Goal: Task Accomplishment & Management: Complete application form

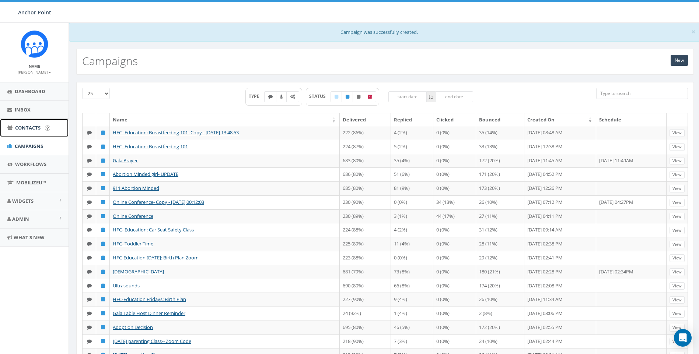
click at [22, 127] on span "Contacts" at bounding box center [27, 128] width 25 height 7
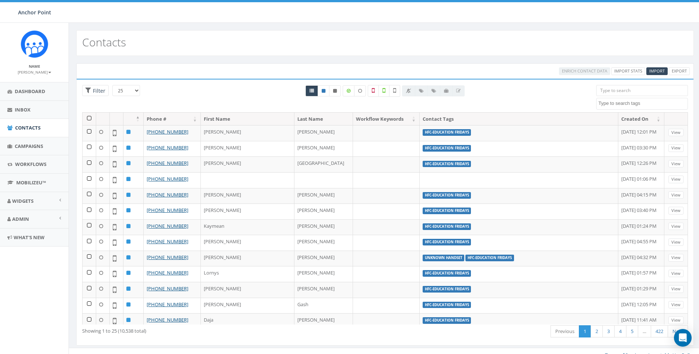
select select
click at [661, 70] on span "Import" at bounding box center [656, 71] width 15 height 6
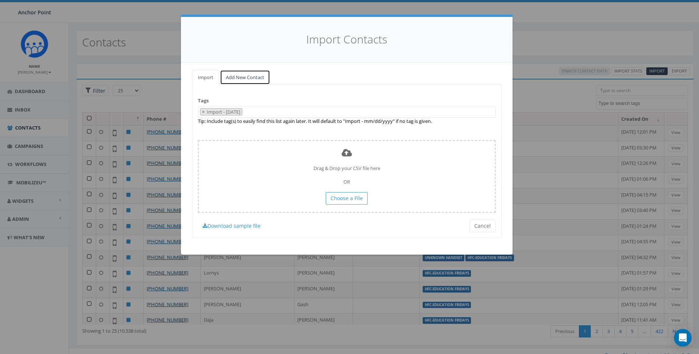
click at [245, 75] on link "Add New Contact" at bounding box center [245, 77] width 50 height 15
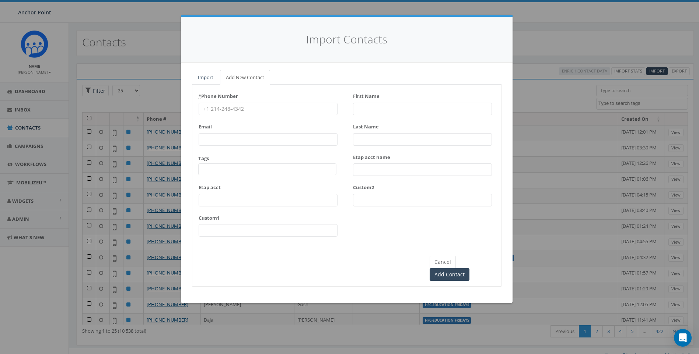
click at [414, 112] on input "First Name" at bounding box center [422, 109] width 139 height 13
type input "Maria"
click at [340, 114] on div "* Phone Number Email Tags 0613 Donor Dinner 2024/09/12 2024 gala 2025/09/05 202…" at bounding box center [346, 166] width 309 height 152
click at [362, 139] on input "Last Name" at bounding box center [422, 139] width 139 height 13
type input "Benavides"
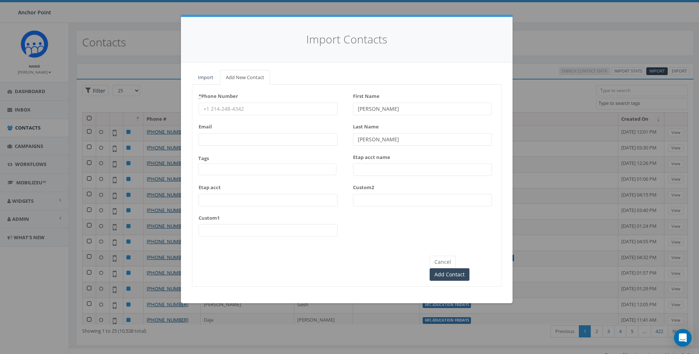
click at [238, 111] on input "* Phone Number" at bounding box center [268, 109] width 139 height 13
type input "832-396-9655"
click at [224, 141] on input "Email" at bounding box center [268, 139] width 139 height 13
click at [205, 168] on span at bounding box center [267, 170] width 138 height 12
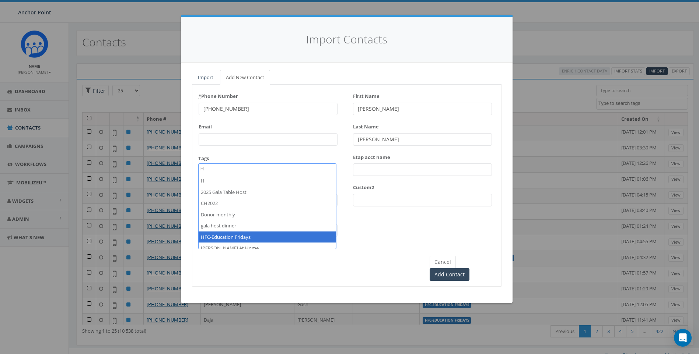
type textarea "H"
select select "HFC-Education Fridays"
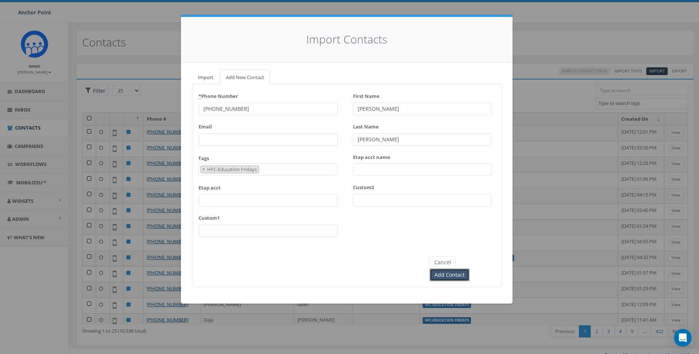
click at [469, 269] on input "Add Contact" at bounding box center [450, 275] width 40 height 13
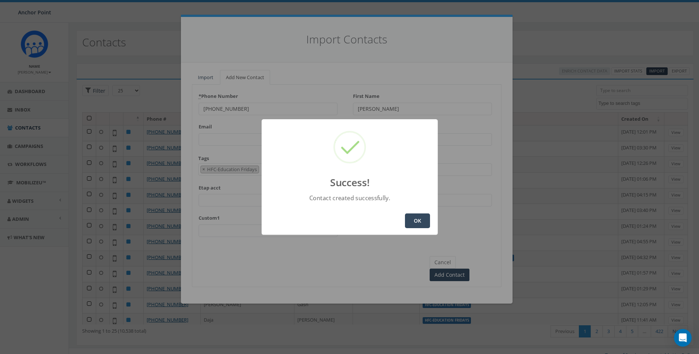
click at [417, 217] on button "OK" at bounding box center [417, 221] width 25 height 15
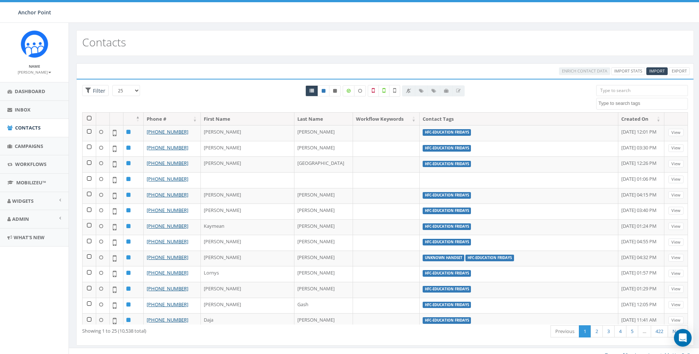
select select
click at [27, 147] on span "Campaigns" at bounding box center [29, 146] width 28 height 7
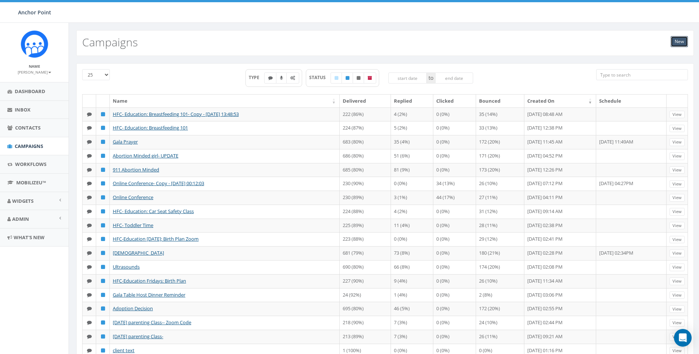
click at [678, 43] on link "New" at bounding box center [679, 41] width 17 height 11
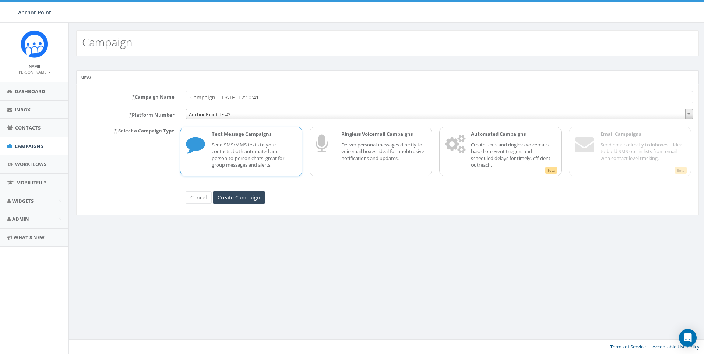
click at [225, 118] on span "Anchor Point TF #2" at bounding box center [439, 114] width 507 height 10
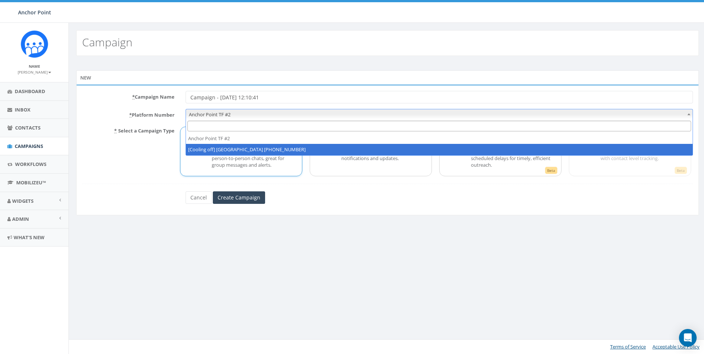
select select "2317893"
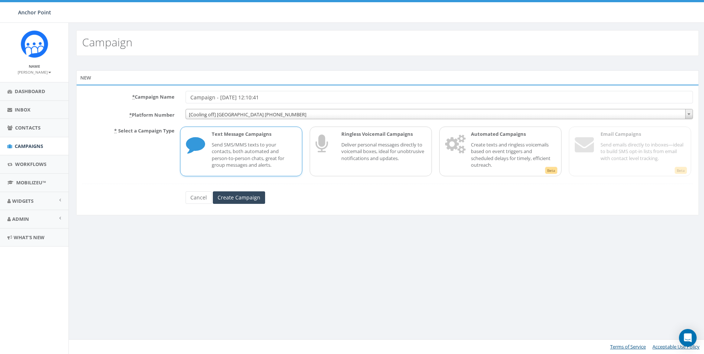
click at [225, 150] on p "Send SMS/MMS texts to your contacts, both automated and person-to-person chats,…" at bounding box center [254, 154] width 85 height 27
click at [241, 196] on input "Create Campaign" at bounding box center [239, 198] width 52 height 13
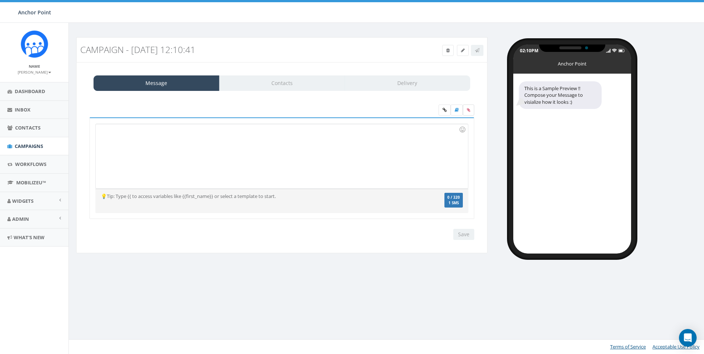
click at [471, 111] on label at bounding box center [468, 110] width 11 height 11
click at [0, 0] on input "file" at bounding box center [0, 0] width 0 height 0
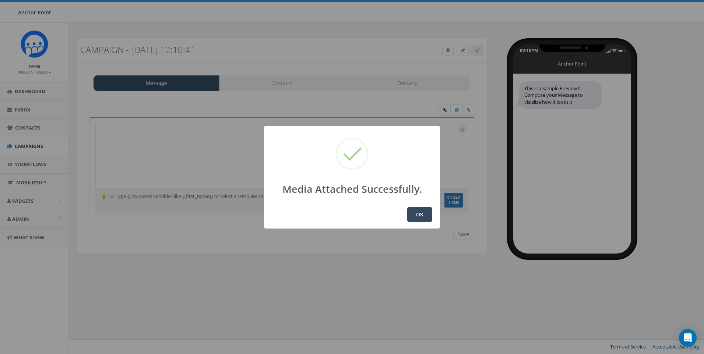
click at [423, 219] on button "OK" at bounding box center [419, 214] width 25 height 15
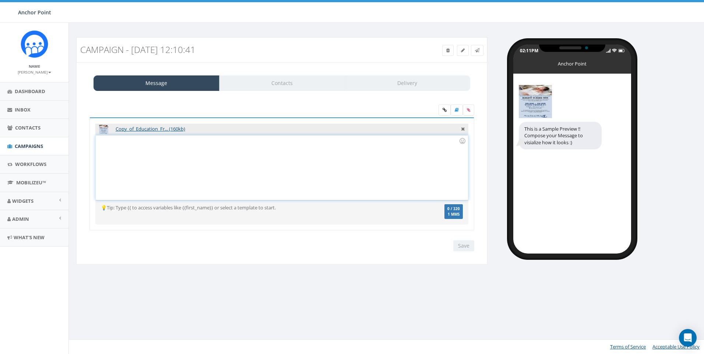
click at [163, 157] on div at bounding box center [282, 168] width 372 height 64
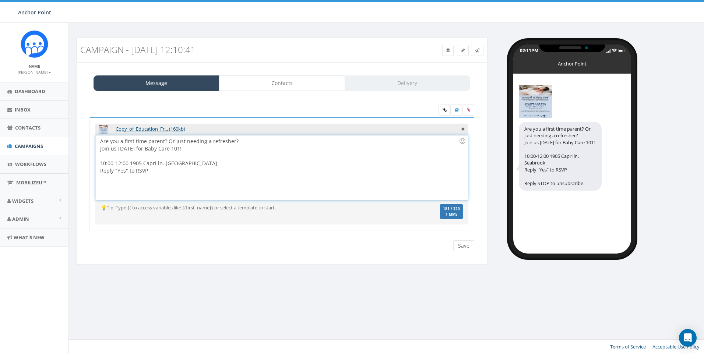
click at [179, 158] on div at bounding box center [279, 156] width 359 height 7
click at [168, 141] on div "Are you a first time parent? Or just needing a refresher? Join us this Friday f…" at bounding box center [282, 168] width 372 height 64
click at [178, 145] on div "Or just needing a refresher? Join us this Friday for Baby Care 101! 10:00-12:00…" at bounding box center [279, 163] width 359 height 37
click at [182, 151] on div "Or just needing a refresher? Join us this Friday for Baby Care 101! 10:00-12:00…" at bounding box center [279, 163] width 359 height 37
click at [161, 181] on div "Reply "Yes" to RSVP" at bounding box center [279, 178] width 359 height 7
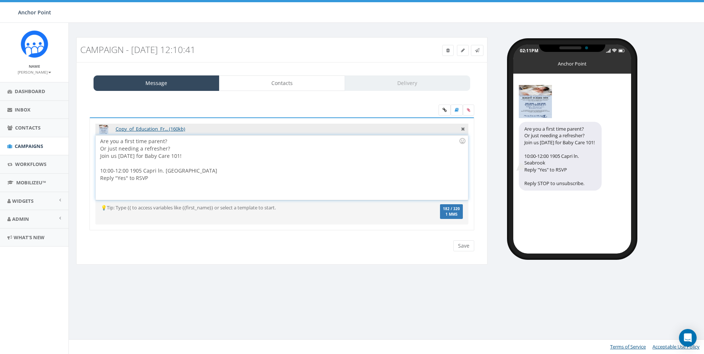
click at [113, 173] on div "10:00-12:00 1905 Capri ln. Seabrook" at bounding box center [279, 170] width 359 height 7
click at [314, 172] on div "10:00 -12:00 1905 Capri ln. Seabrook" at bounding box center [279, 170] width 359 height 7
click at [144, 157] on div "Join us this Friday for Baby Care 101!" at bounding box center [279, 156] width 359 height 7
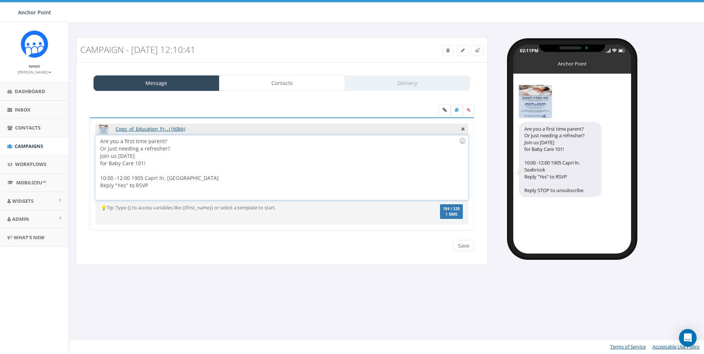
click at [180, 149] on div "Or just needing a refresher? Join us this Friday for Baby Care 101! 10:00 -12:0…" at bounding box center [279, 167] width 359 height 44
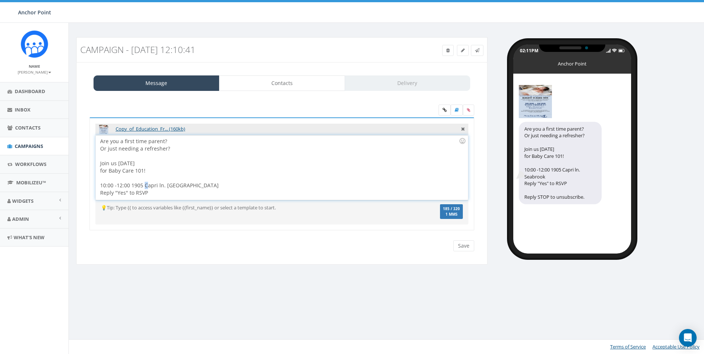
click at [146, 185] on div "10:00 -12:00 1905 Capri ln. Seabrook" at bounding box center [279, 185] width 359 height 7
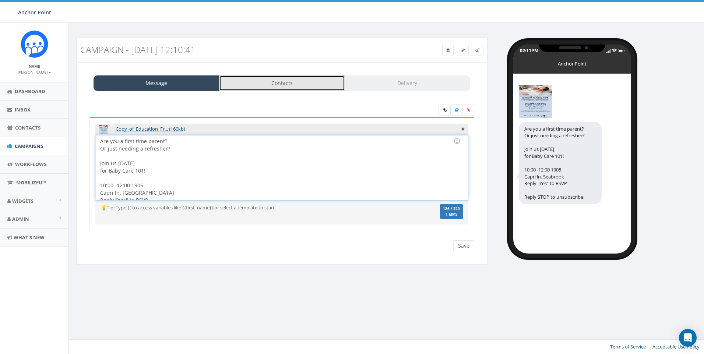
click at [297, 84] on link "Contacts" at bounding box center [282, 83] width 126 height 15
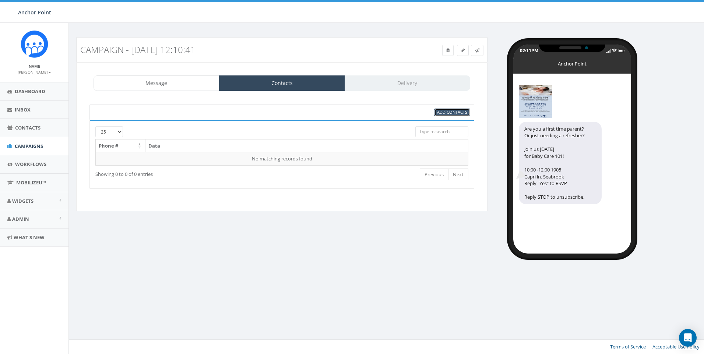
click at [462, 112] on span "Add Contacts" at bounding box center [452, 112] width 30 height 6
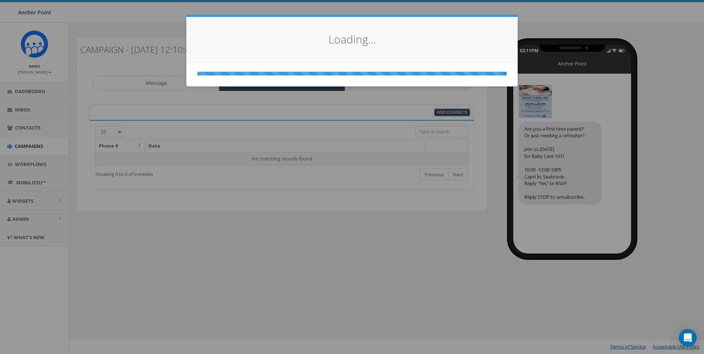
select select
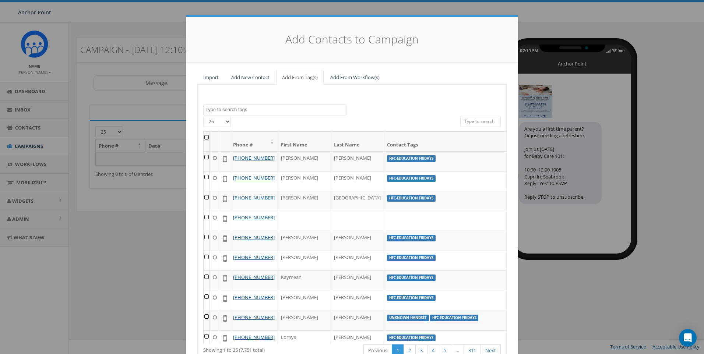
click at [252, 111] on textarea "Search" at bounding box center [276, 109] width 141 height 7
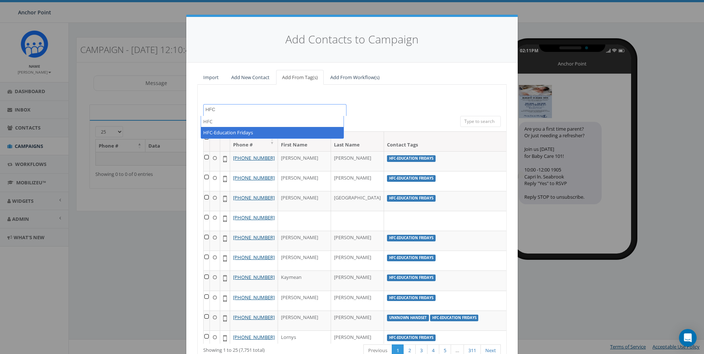
type textarea "HFC"
select select "HFC-Education Fridays"
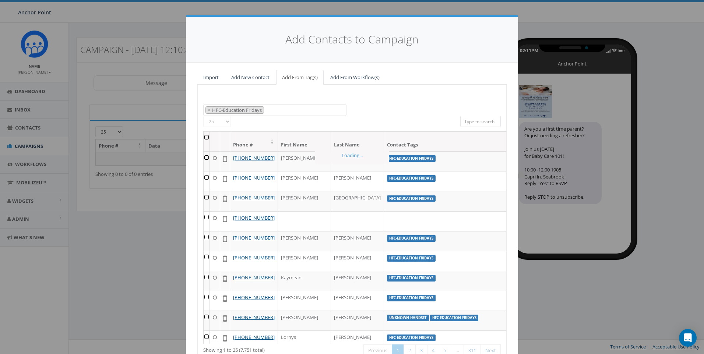
scroll to position [232, 0]
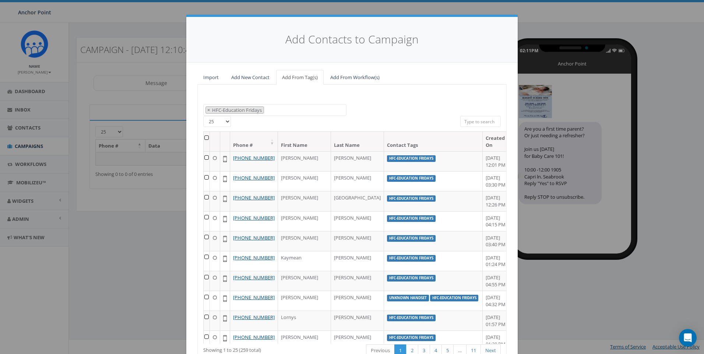
click at [207, 140] on th at bounding box center [207, 142] width 6 height 20
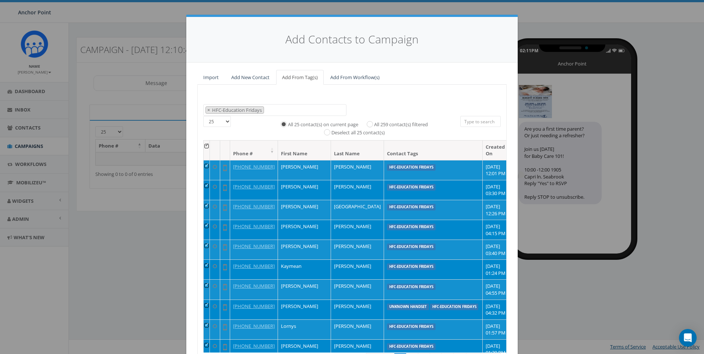
click at [374, 126] on label "All 259 contact(s) filtered" at bounding box center [401, 124] width 54 height 7
click at [370, 126] on input "All 259 contact(s) filtered" at bounding box center [372, 123] width 5 height 5
radio input "true"
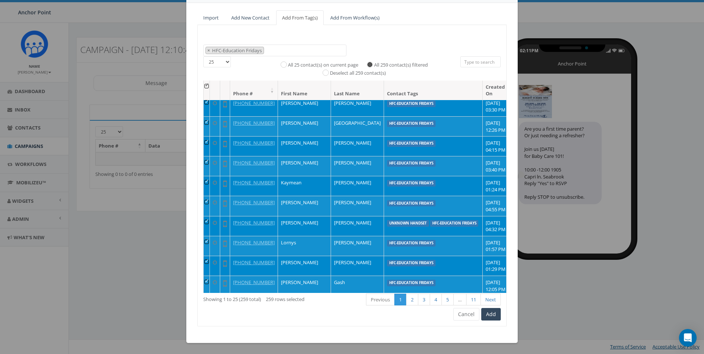
scroll to position [37, 0]
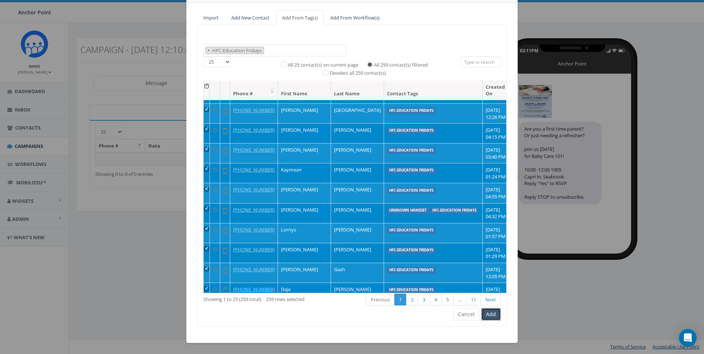
click at [489, 318] on button "Add" at bounding box center [492, 314] width 20 height 13
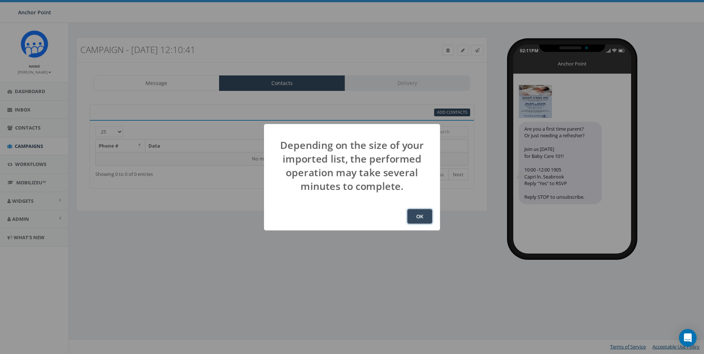
click at [422, 217] on button "OK" at bounding box center [419, 216] width 25 height 15
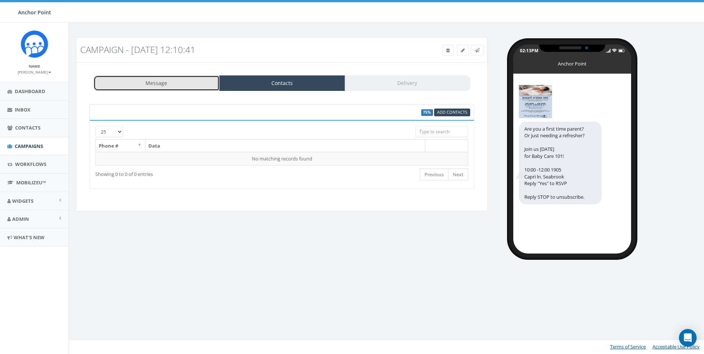
click at [155, 88] on link "Message" at bounding box center [157, 83] width 126 height 15
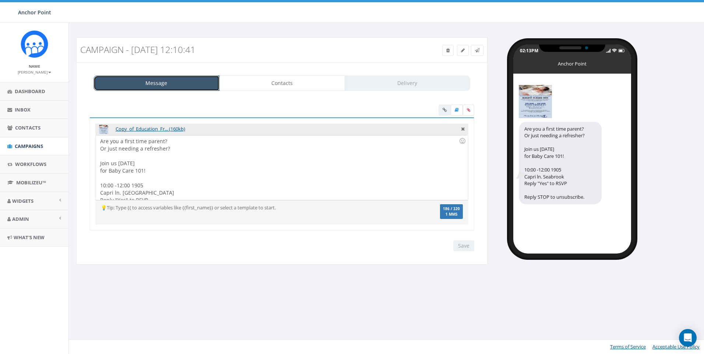
scroll to position [6, 0]
click at [131, 180] on div "Are you a first time parent? Or just needing a refresher? Join us this Friday f…" at bounding box center [282, 168] width 372 height 64
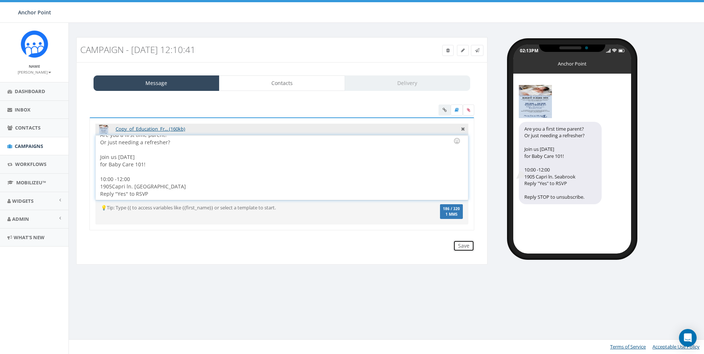
click at [465, 246] on input "Save" at bounding box center [464, 246] width 21 height 11
click at [132, 185] on div "Are you a first time parent? Or just needing a refresher? Join us this Friday f…" at bounding box center [282, 168] width 372 height 64
click at [274, 185] on div "Are you a first time parent? Or just needing a refresher? Join us this Friday f…" at bounding box center [282, 168] width 372 height 64
click at [133, 129] on link "Copy_of_Education_Fr... (160kb)" at bounding box center [151, 129] width 70 height 7
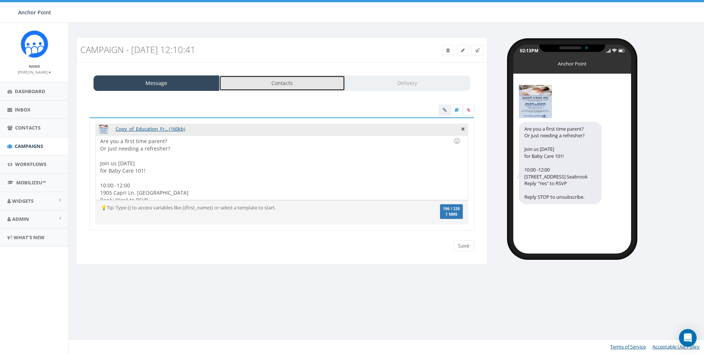
click at [282, 88] on link "Contacts" at bounding box center [282, 83] width 126 height 15
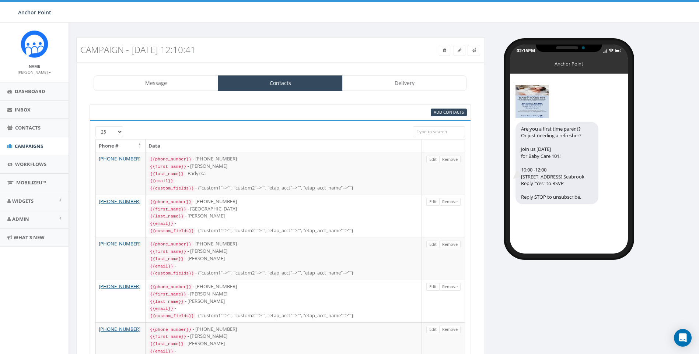
select select "694"
click at [406, 84] on link "Delivery" at bounding box center [404, 83] width 125 height 15
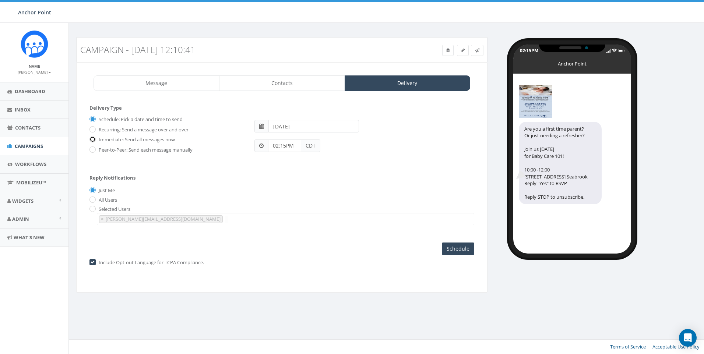
click at [93, 139] on input "Immediate: Send all messages now" at bounding box center [92, 140] width 5 height 5
radio input "true"
click at [90, 200] on input "All Users" at bounding box center [92, 200] width 5 height 5
radio input "true"
click at [457, 248] on input "Send Now" at bounding box center [457, 249] width 35 height 13
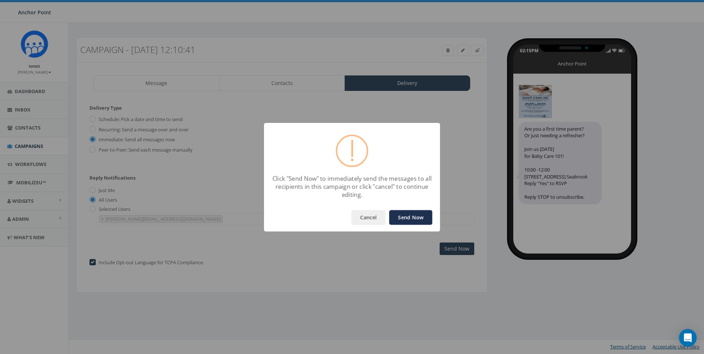
click at [413, 217] on button "Send Now" at bounding box center [410, 217] width 43 height 15
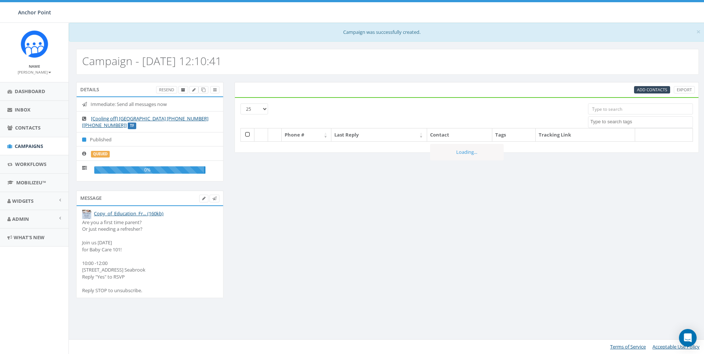
select select
